Goal: Check status: Check status

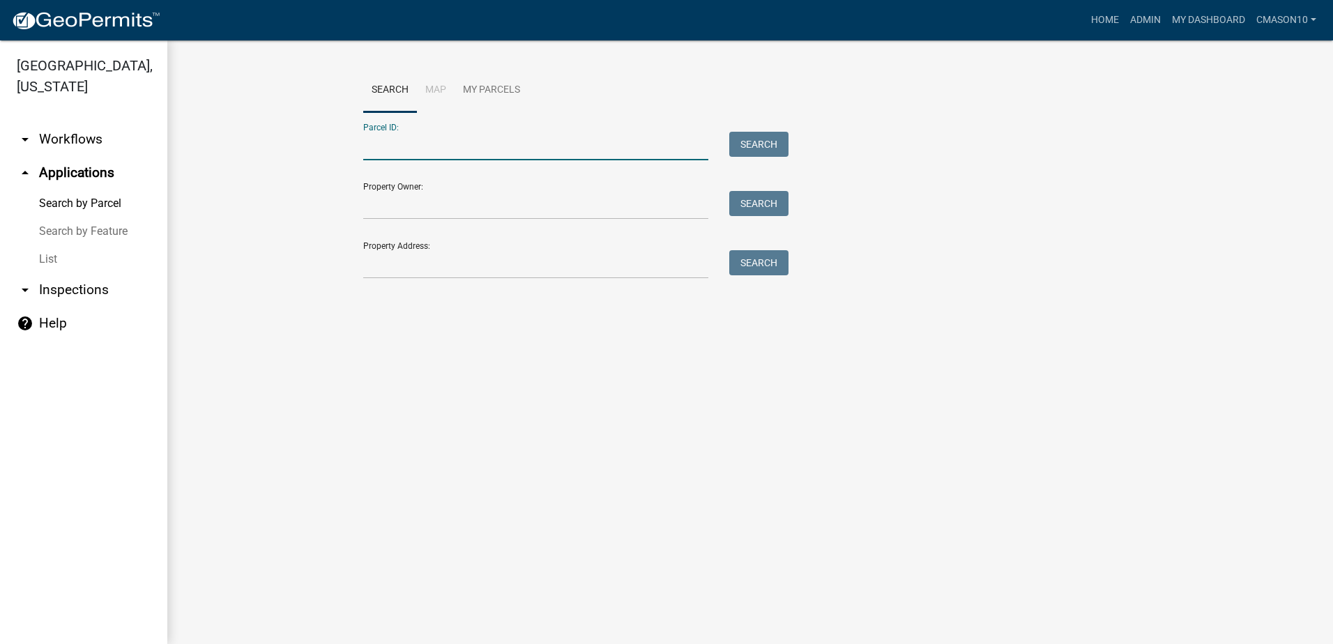
click at [421, 143] on input "Parcel ID:" at bounding box center [535, 146] width 345 height 29
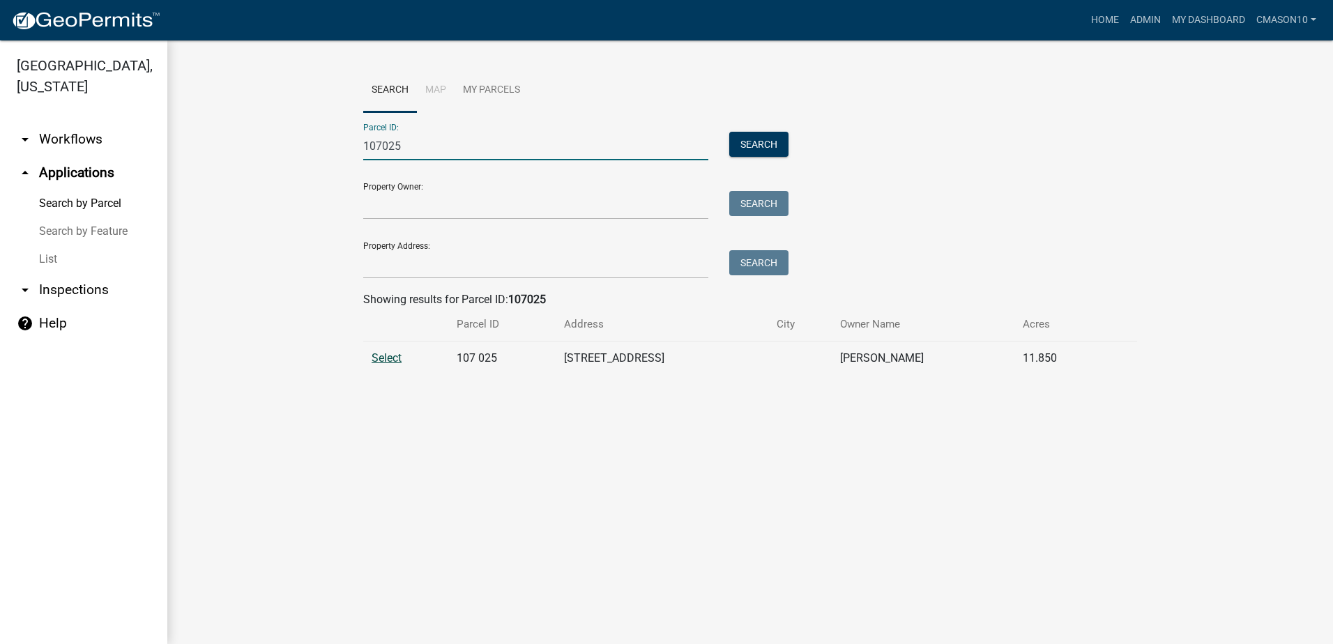
type input "107025"
click at [390, 358] on span "Select" at bounding box center [387, 357] width 30 height 13
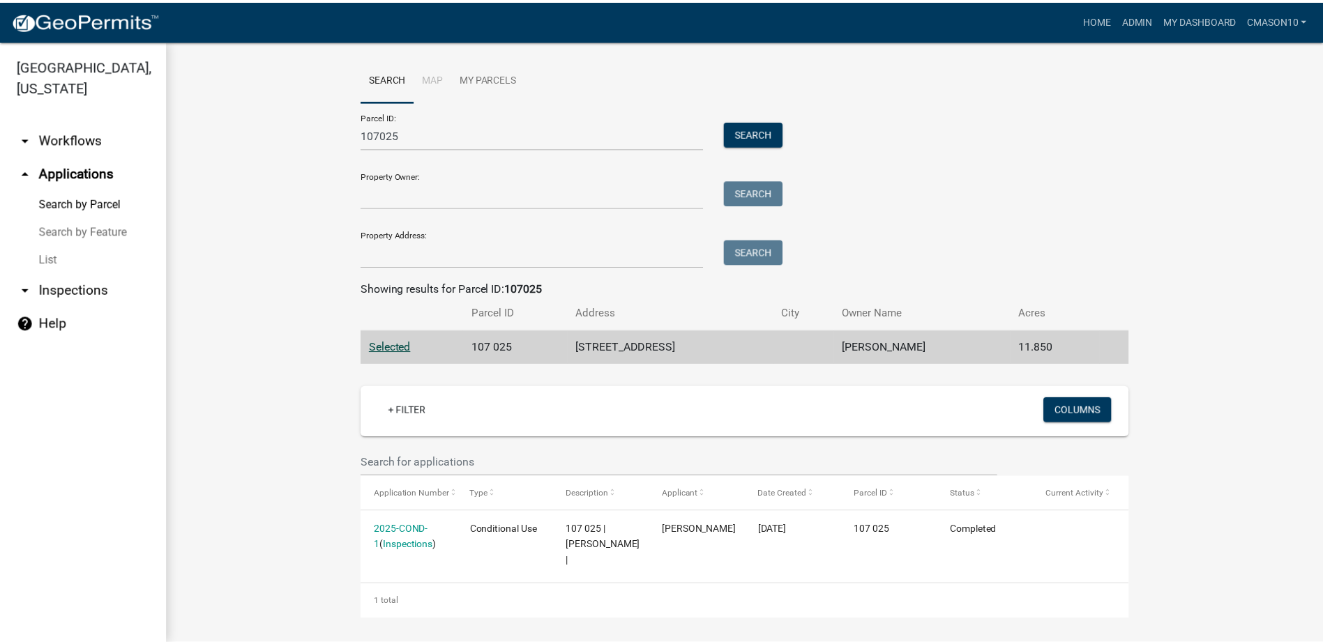
scroll to position [15, 0]
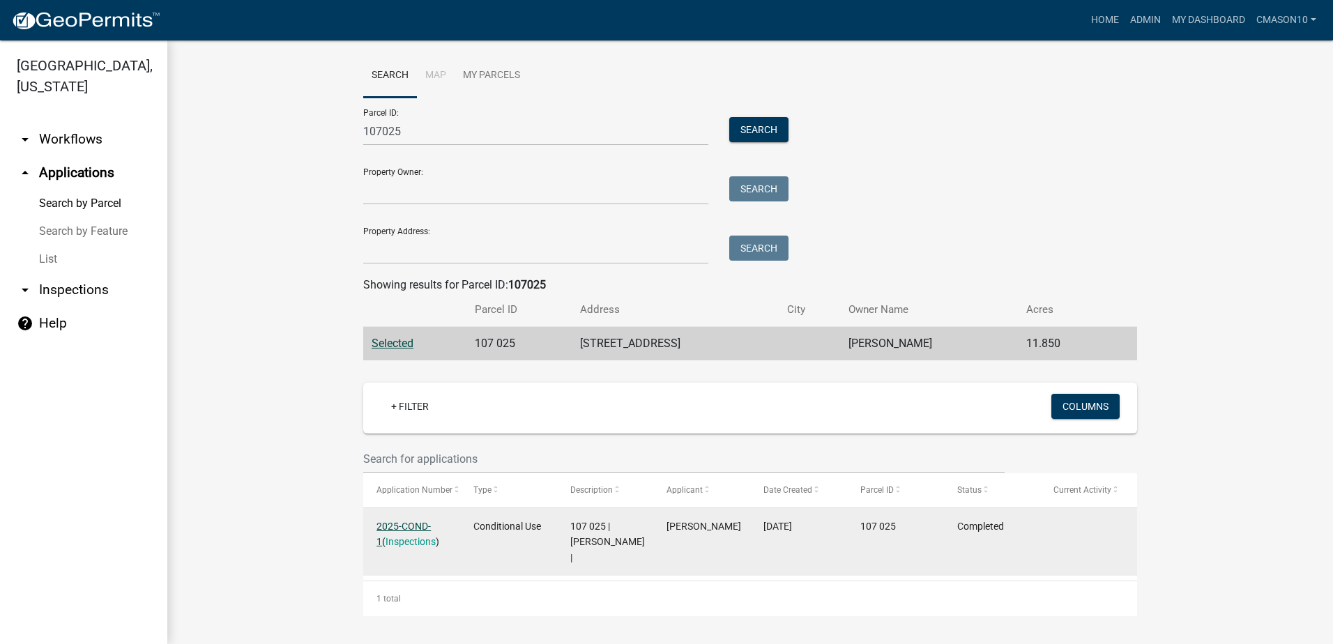
click at [411, 525] on link "2025-COND-1" at bounding box center [404, 534] width 54 height 27
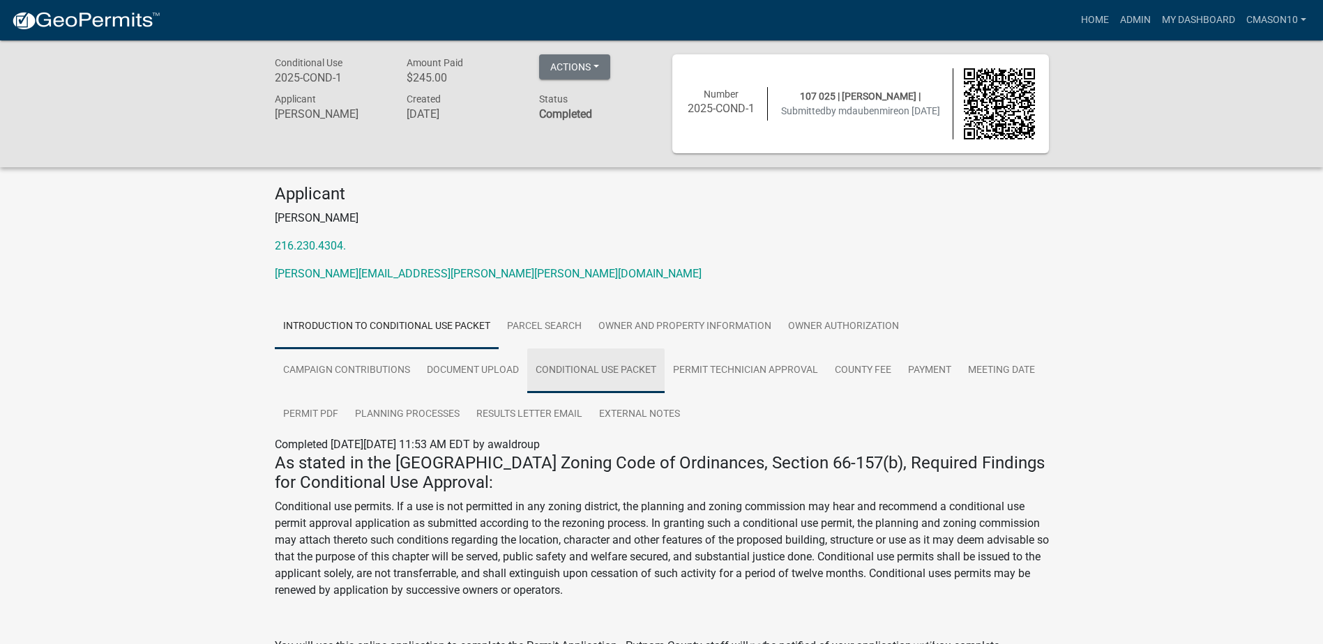
click at [568, 364] on link "Conditional Use Packet" at bounding box center [595, 371] width 137 height 45
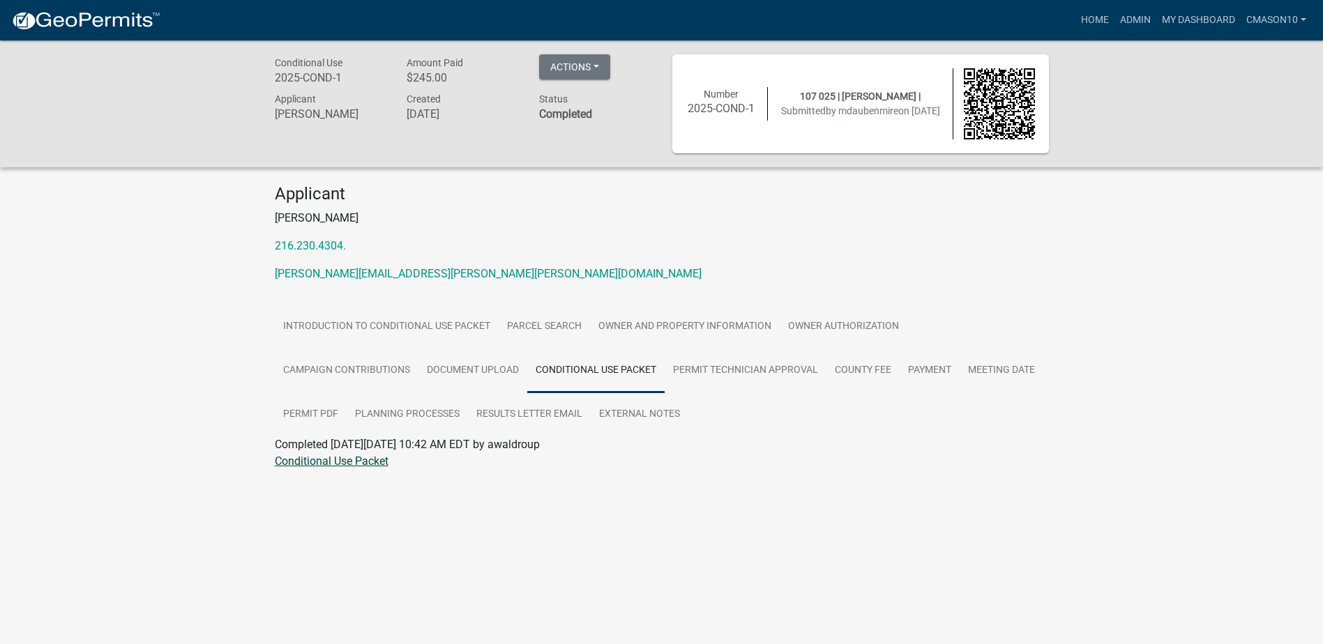
click at [334, 464] on link "Conditional Use Packet" at bounding box center [332, 461] width 114 height 13
click at [335, 461] on link "Conditional Use Packet" at bounding box center [332, 461] width 114 height 13
click at [473, 368] on link "Document Upload" at bounding box center [472, 371] width 109 height 45
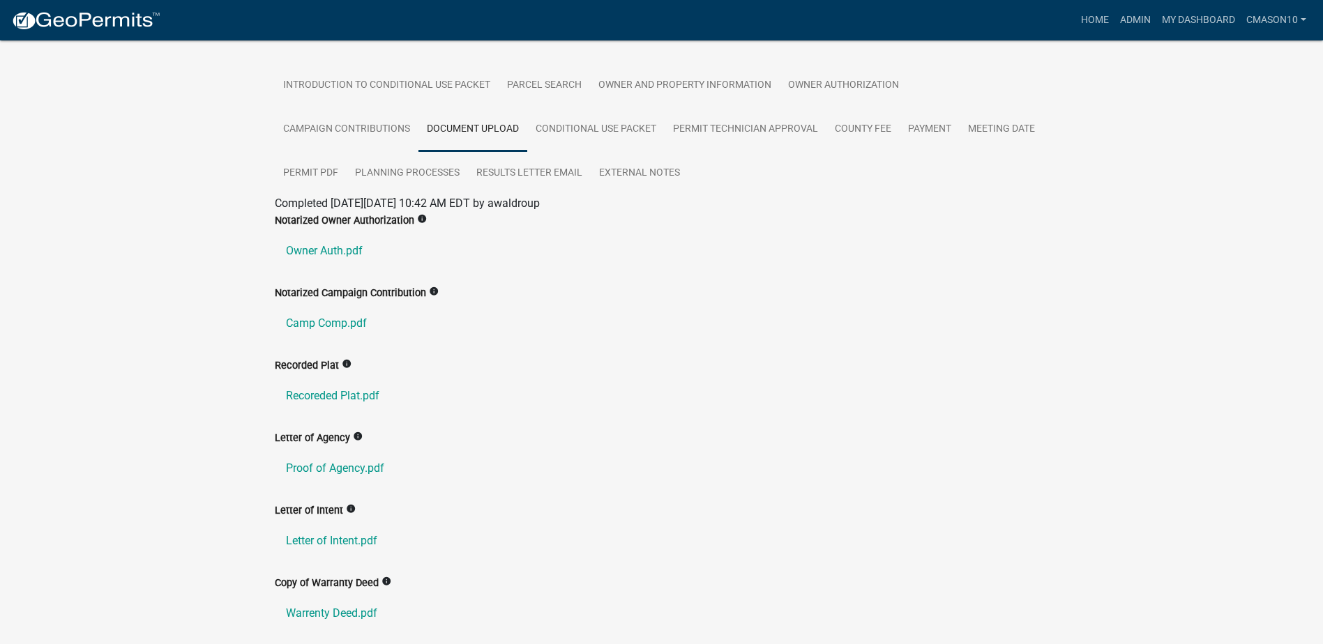
scroll to position [279, 0]
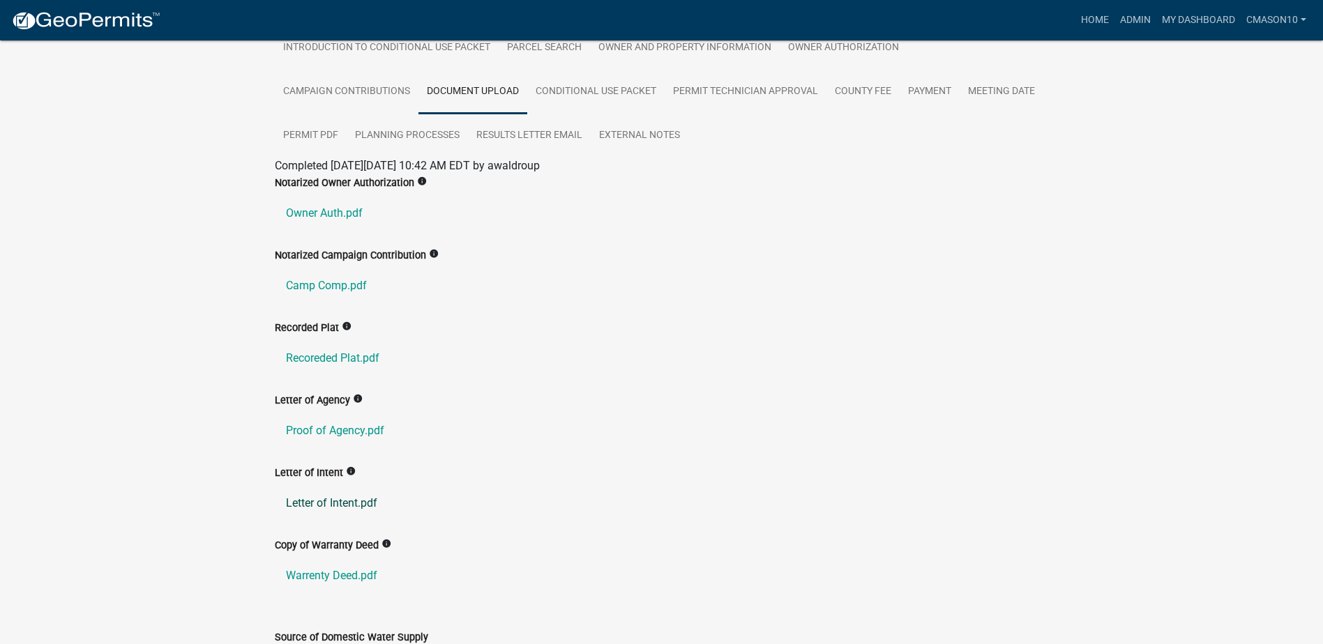
click at [321, 501] on link "Letter of Intent.pdf" at bounding box center [662, 503] width 774 height 33
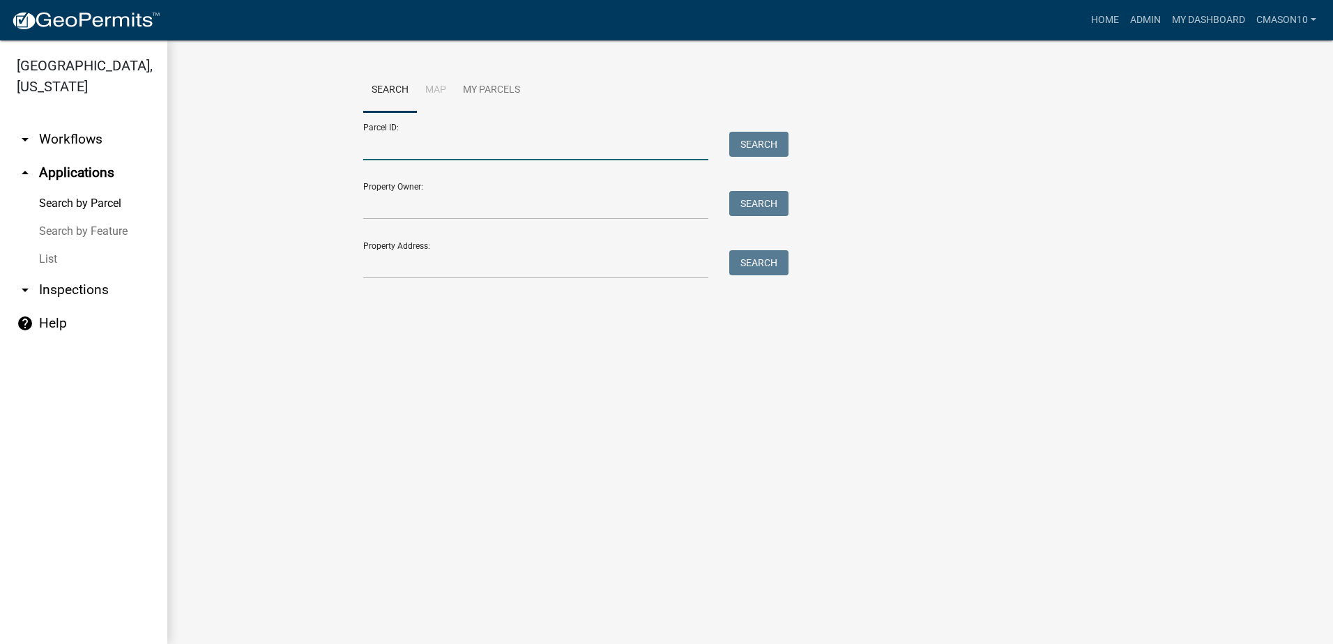
click at [386, 147] on input "Parcel ID:" at bounding box center [535, 146] width 345 height 29
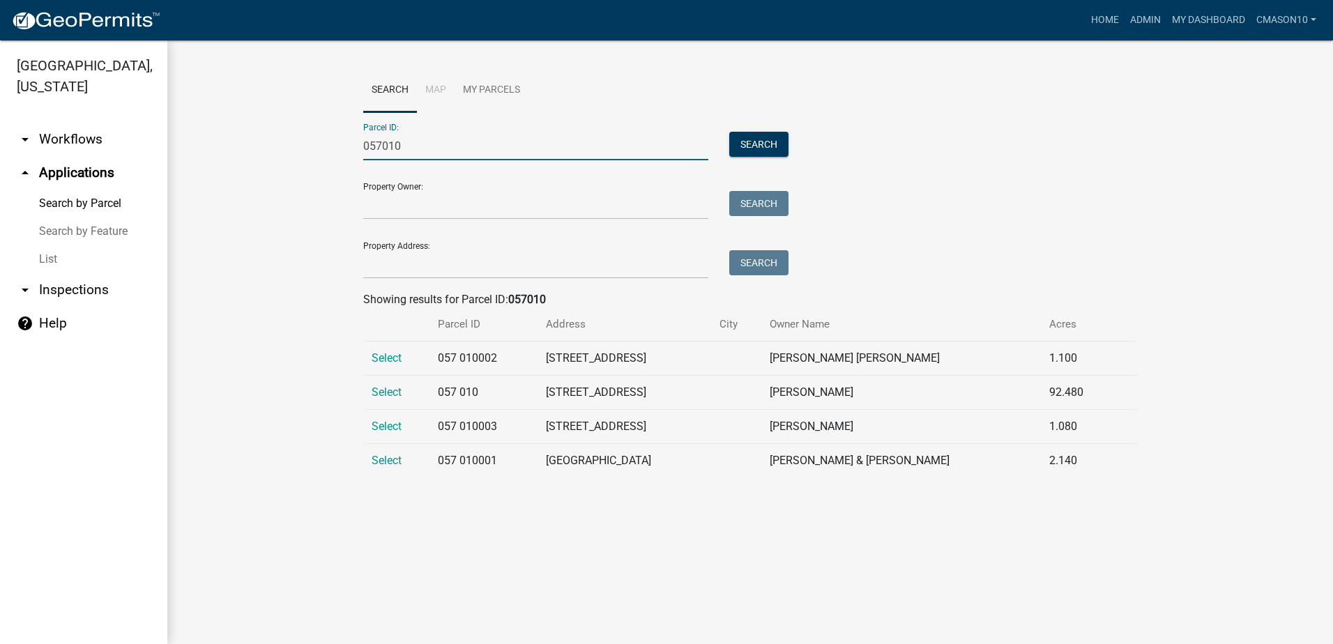
type input "057010"
click at [392, 395] on span "Select" at bounding box center [387, 392] width 30 height 13
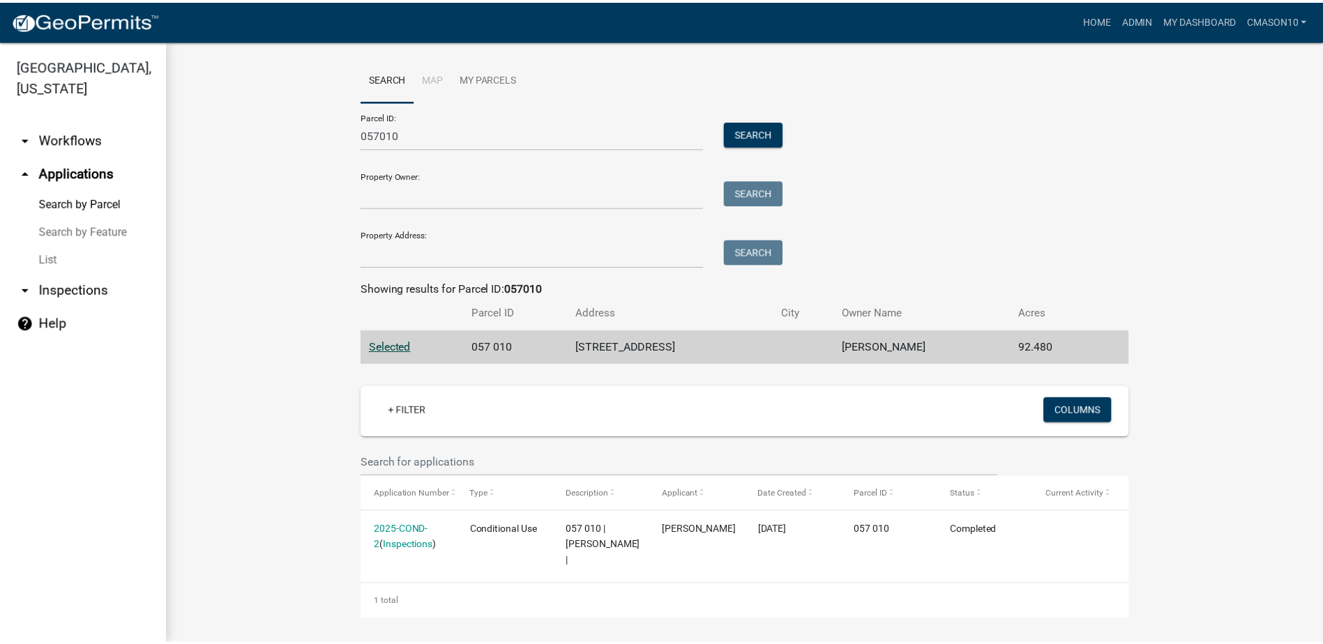
scroll to position [15, 0]
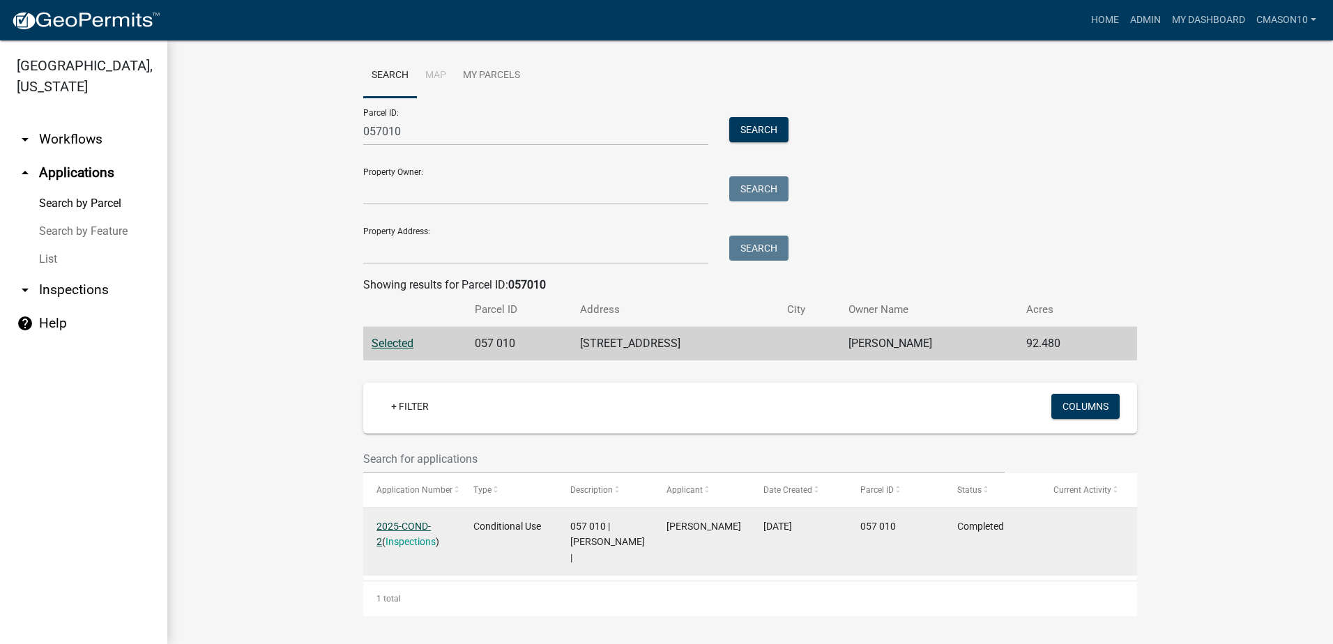
click at [413, 526] on link "2025-COND-2" at bounding box center [404, 534] width 54 height 27
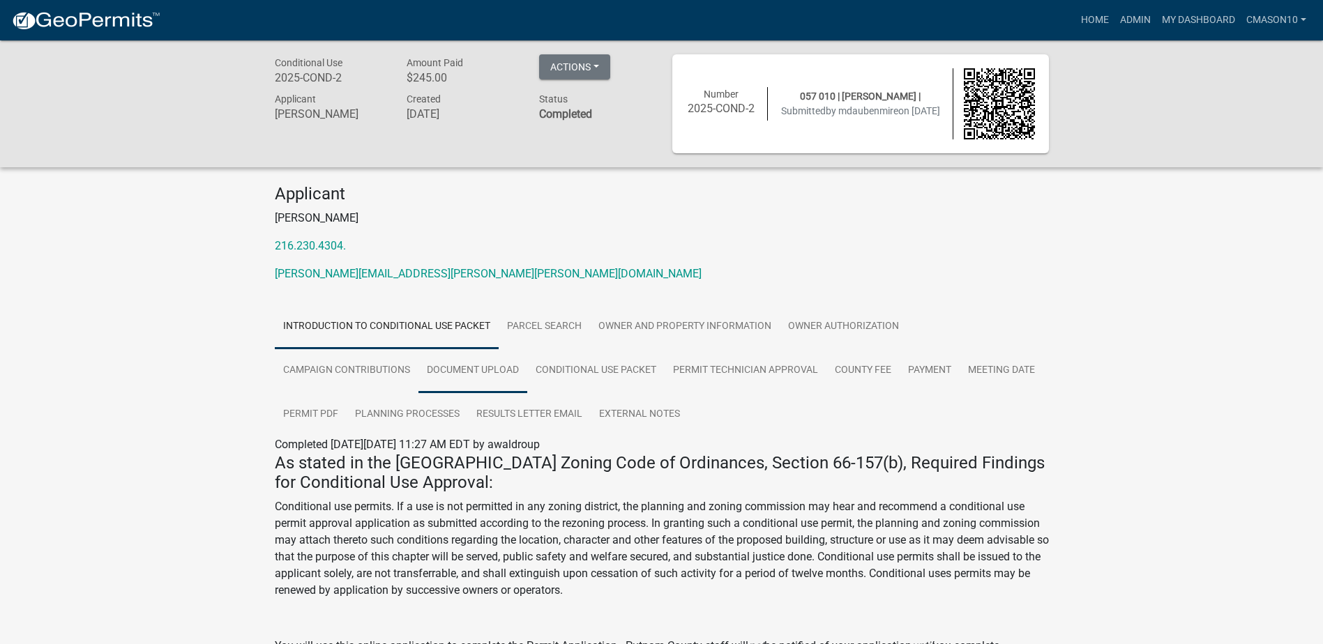
click at [451, 370] on link "Document Upload" at bounding box center [472, 371] width 109 height 45
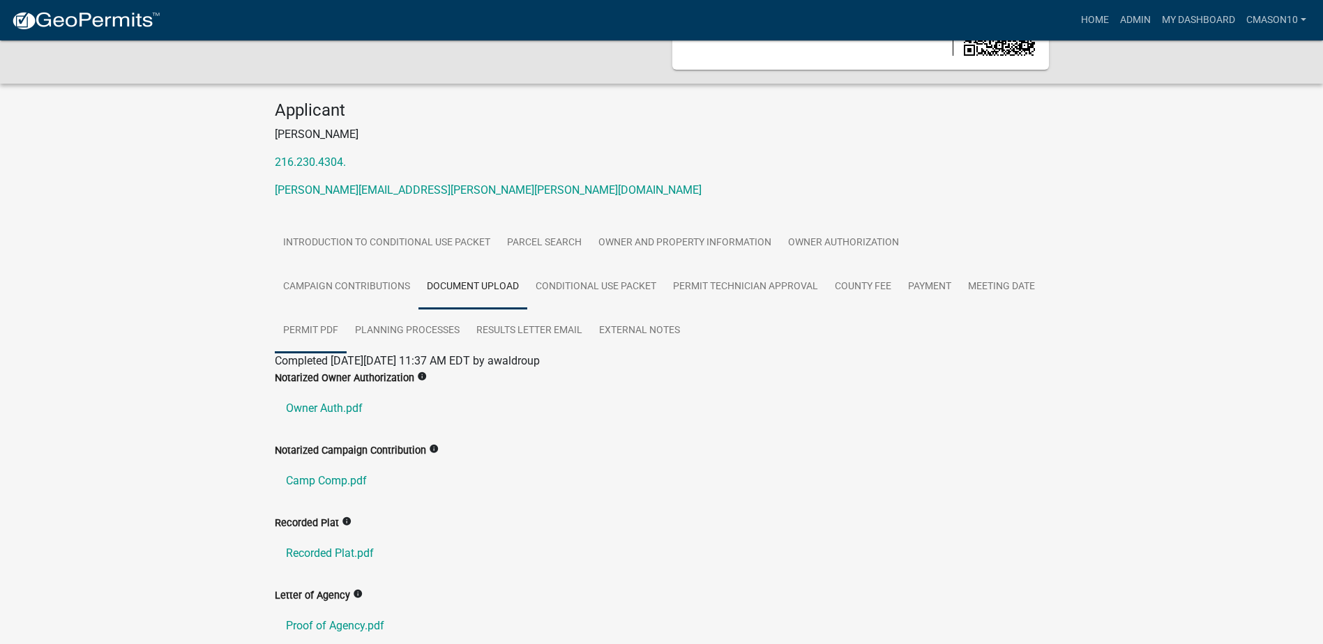
scroll to position [209, 0]
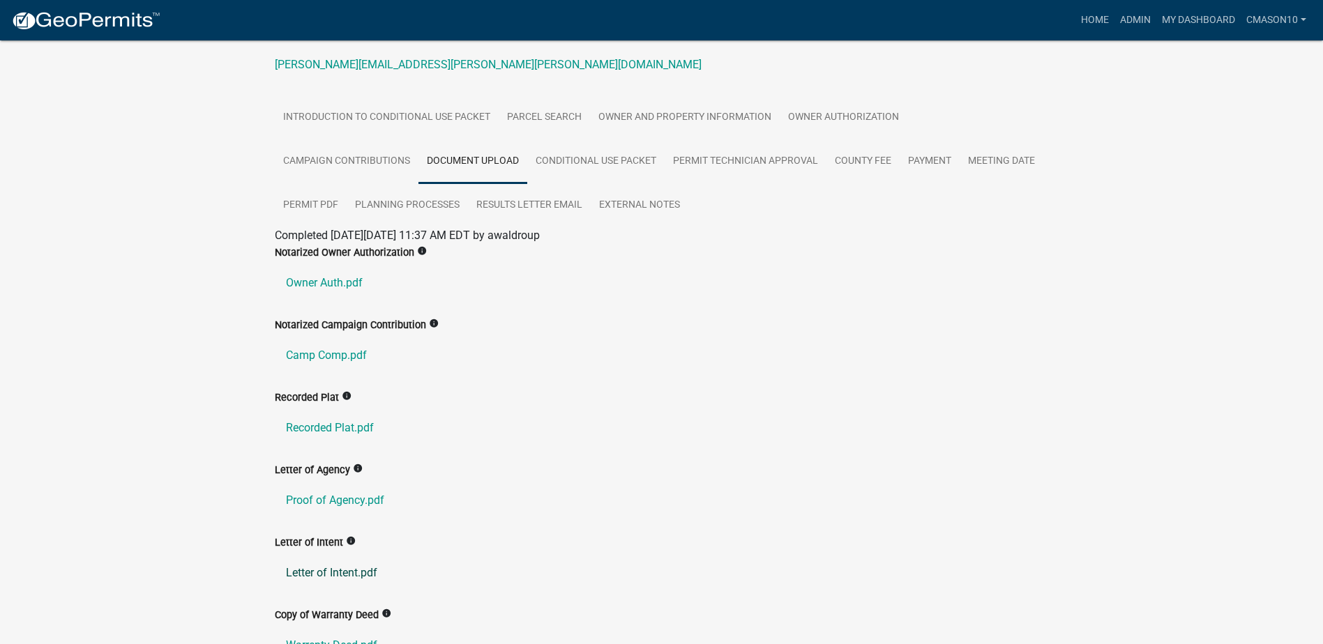
click at [332, 573] on link "Letter of Intent.pdf" at bounding box center [662, 572] width 774 height 33
